Goal: Navigation & Orientation: Find specific page/section

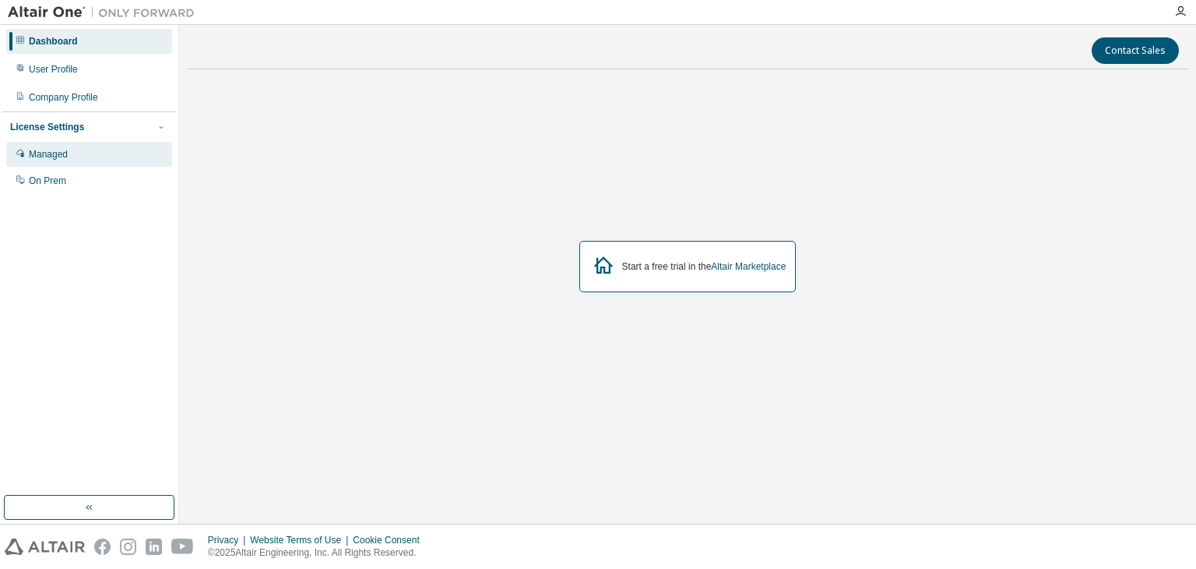
click at [66, 160] on div "Managed" at bounding box center [48, 154] width 39 height 12
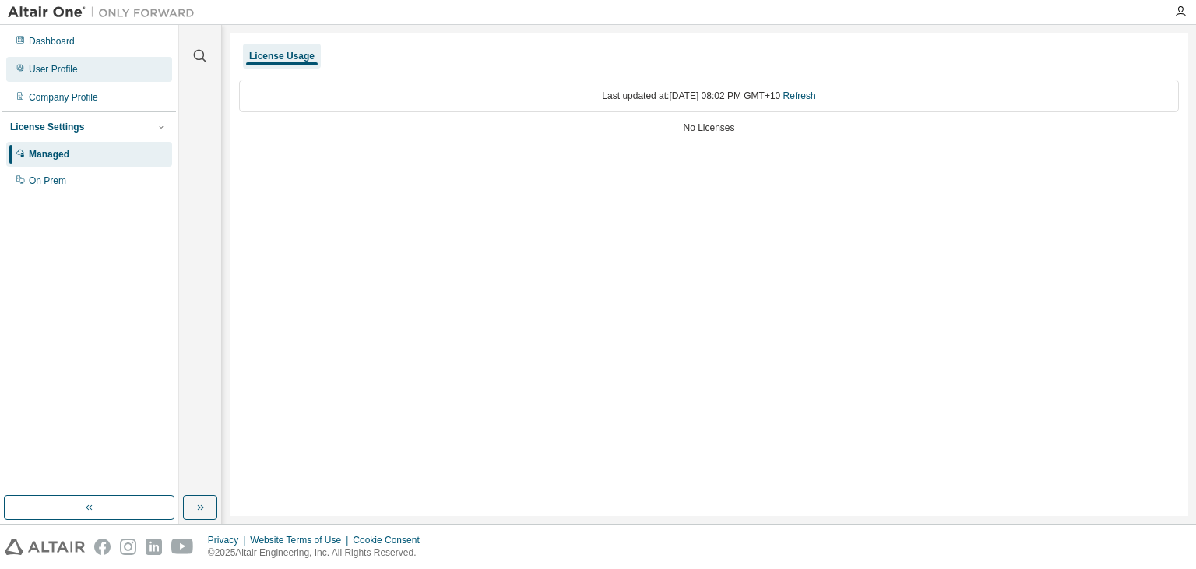
click at [64, 67] on div "User Profile" at bounding box center [53, 69] width 49 height 12
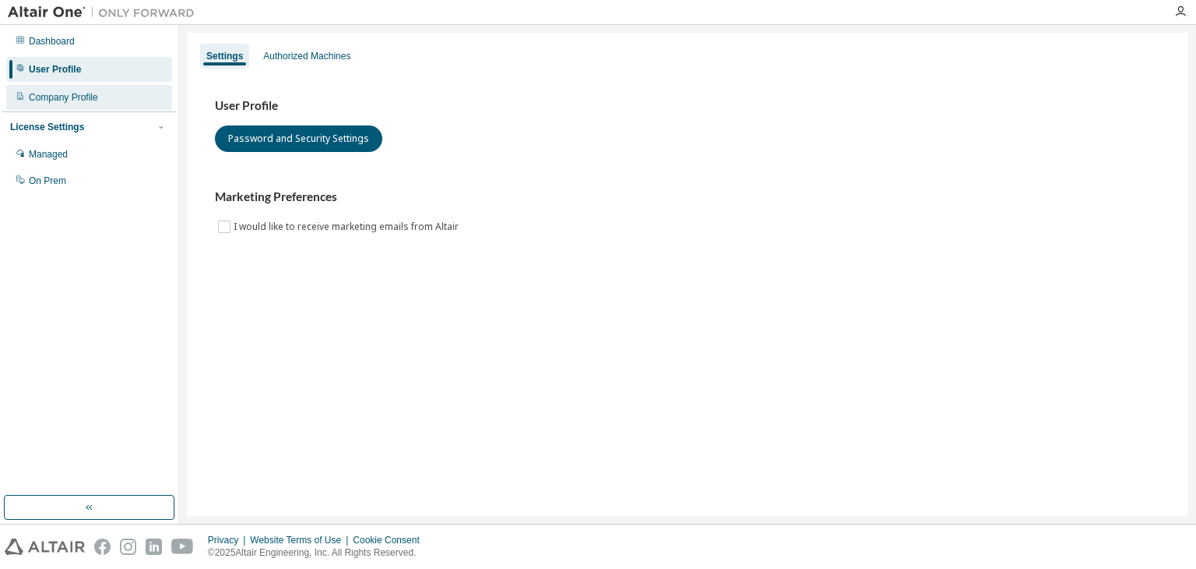
click at [68, 99] on div "Company Profile" at bounding box center [63, 97] width 69 height 12
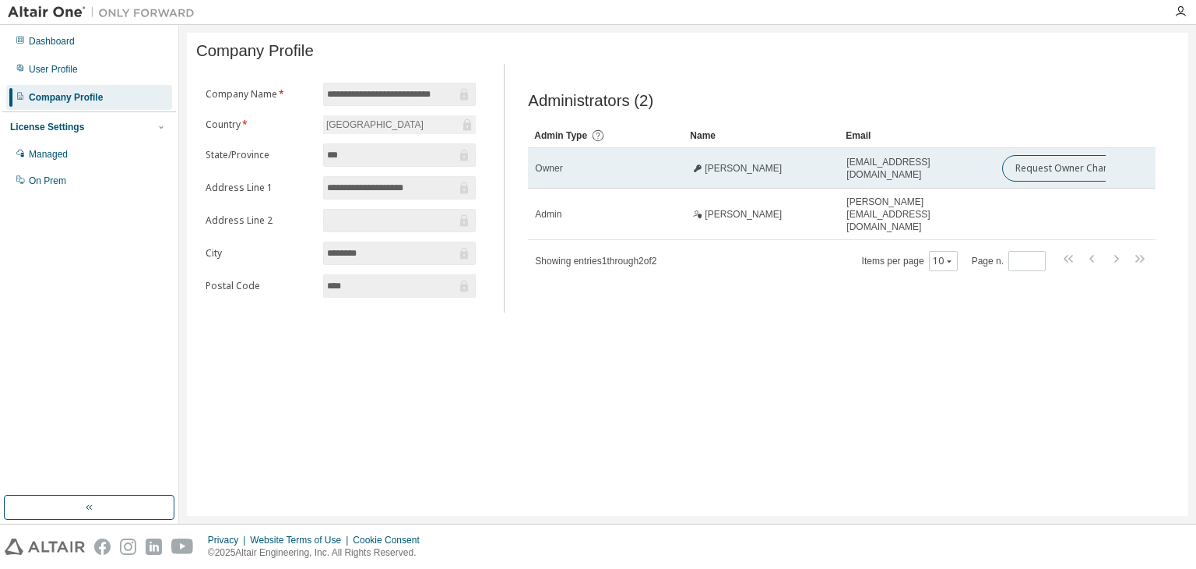
click at [799, 188] on td "Jesse Ross" at bounding box center [762, 168] width 156 height 41
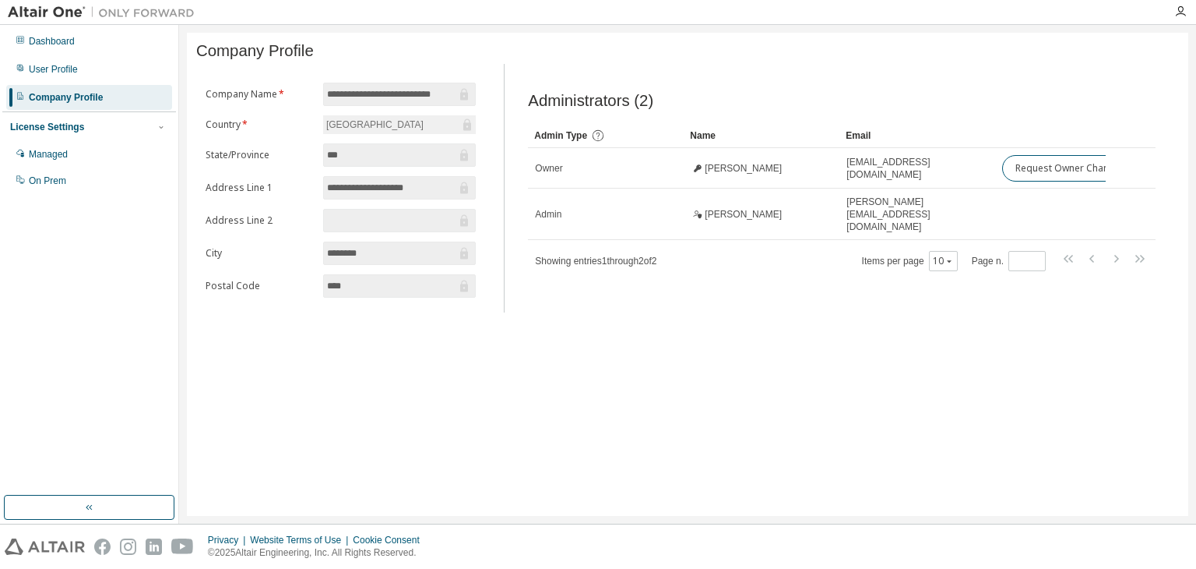
drag, startPoint x: 785, startPoint y: 517, endPoint x: 899, endPoint y: 509, distance: 114.0
click at [897, 511] on div "**********" at bounding box center [687, 274] width 1017 height 499
click at [840, 138] on tr "Admin Type Name Email" at bounding box center [842, 135] width 628 height 25
click at [950, 256] on icon "button" at bounding box center [949, 260] width 9 height 9
click at [34, 72] on div "User Profile" at bounding box center [53, 69] width 49 height 12
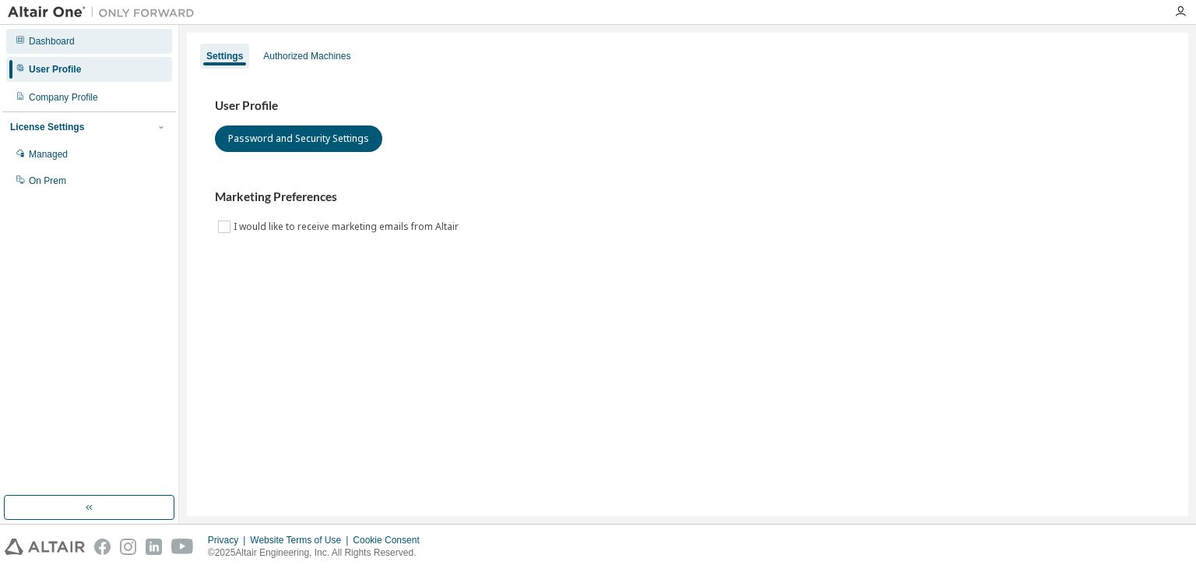
click at [49, 52] on div "Dashboard" at bounding box center [89, 41] width 166 height 25
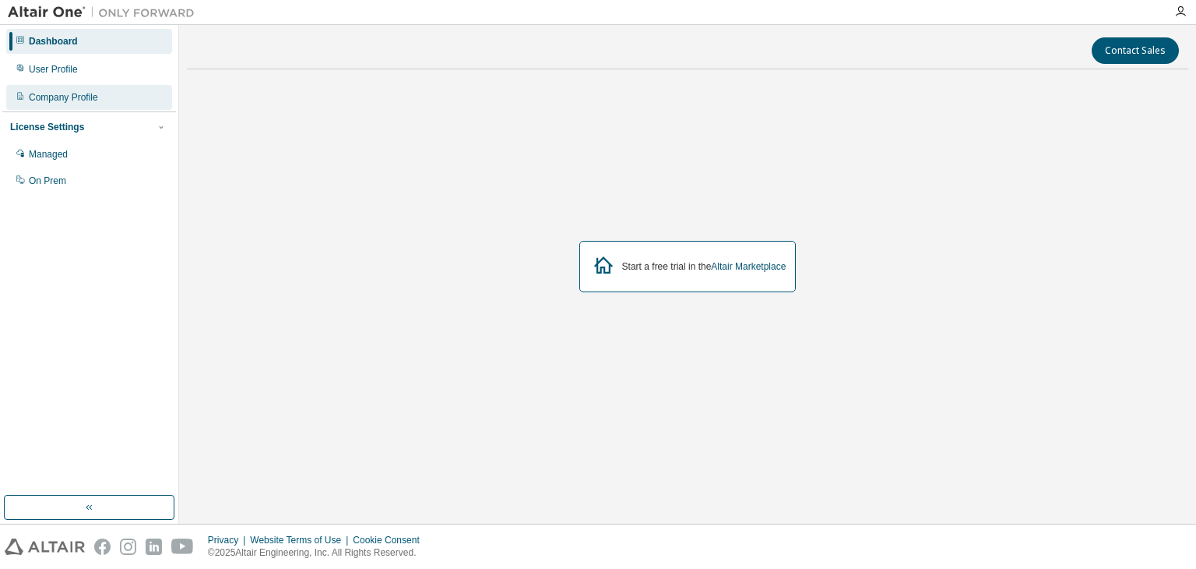
click at [41, 97] on div "Company Profile" at bounding box center [63, 97] width 69 height 12
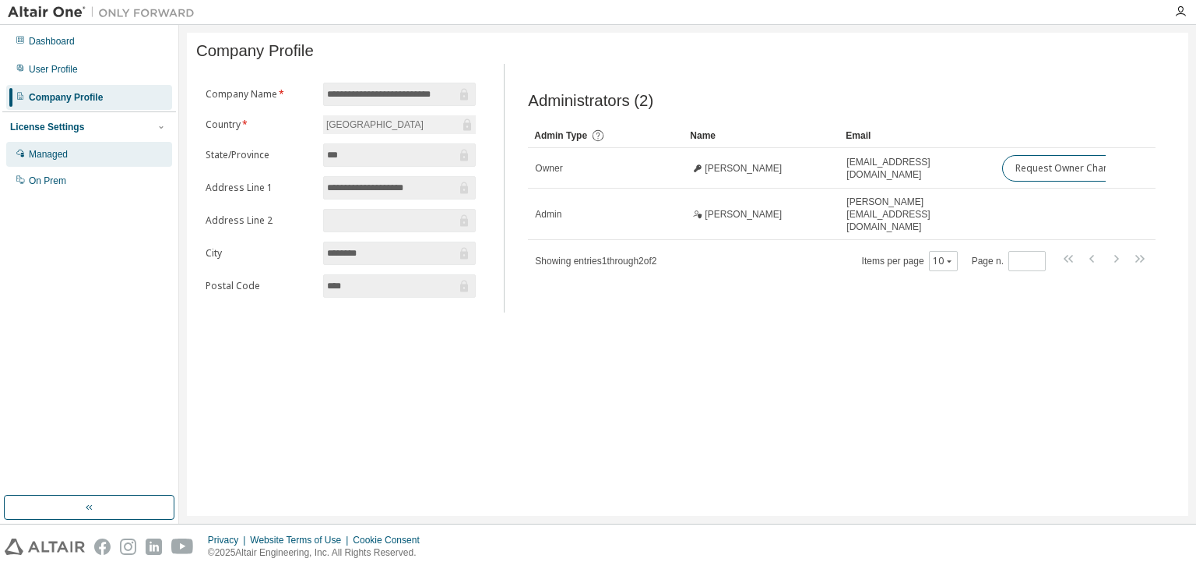
click at [32, 151] on div "Managed" at bounding box center [48, 154] width 39 height 12
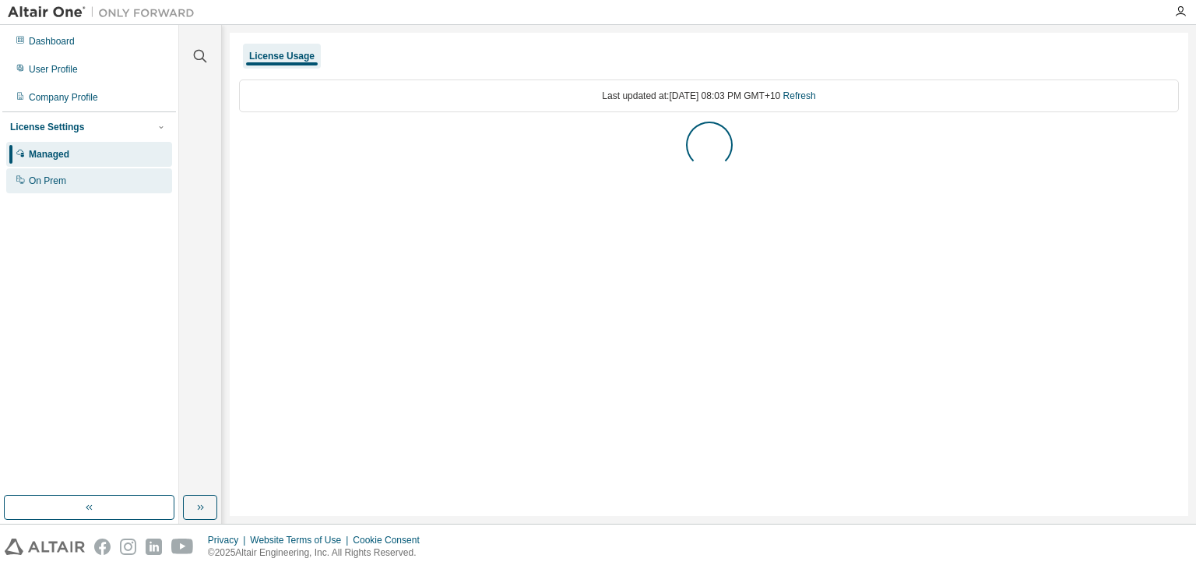
click at [47, 191] on div "On Prem" at bounding box center [89, 180] width 166 height 25
